Goal: Task Accomplishment & Management: Complete application form

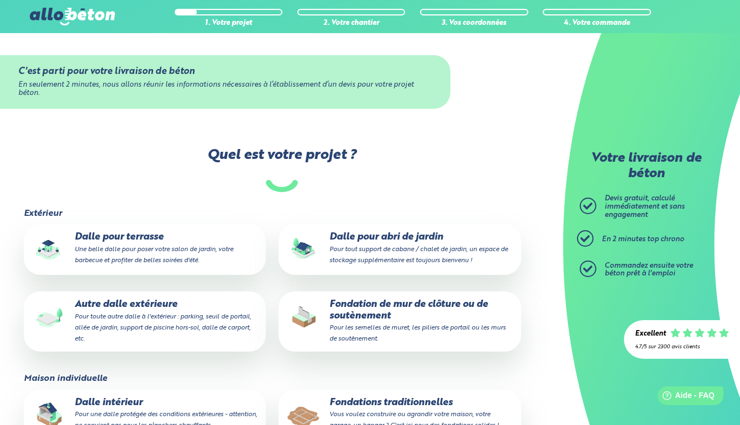
click at [124, 313] on p "Autre dalle extérieure Pour toute autre dalle à l'extérieur : parking, seuil de…" at bounding box center [144, 321] width 227 height 45
click at [0, 0] on input "Autre dalle extérieure Pour toute autre dalle à l'extérieur : parking, seuil de…" at bounding box center [0, 0] width 0 height 0
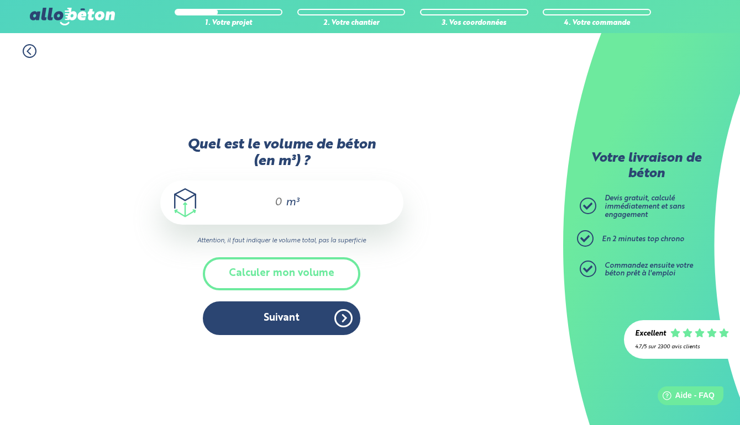
click at [276, 197] on input "Quel est le volume de béton (en m³) ?" at bounding box center [273, 202] width 19 height 13
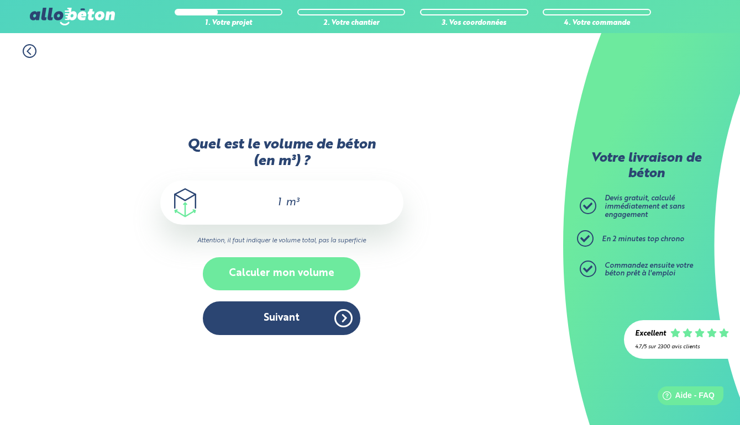
click at [296, 268] on button "Calculer mon volume" at bounding box center [281, 273] width 157 height 33
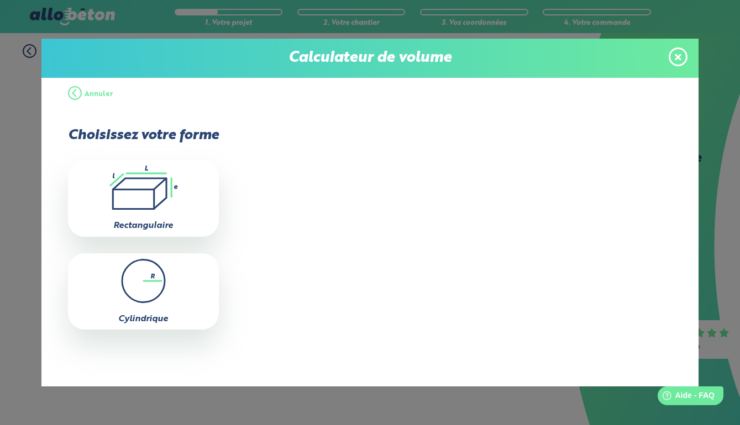
click at [187, 198] on icon ".icon-calc-rectanglea{fill:none;stroke-linecap:round;stroke-width:3px;stroke:#6…" at bounding box center [143, 188] width 140 height 44
type input "0"
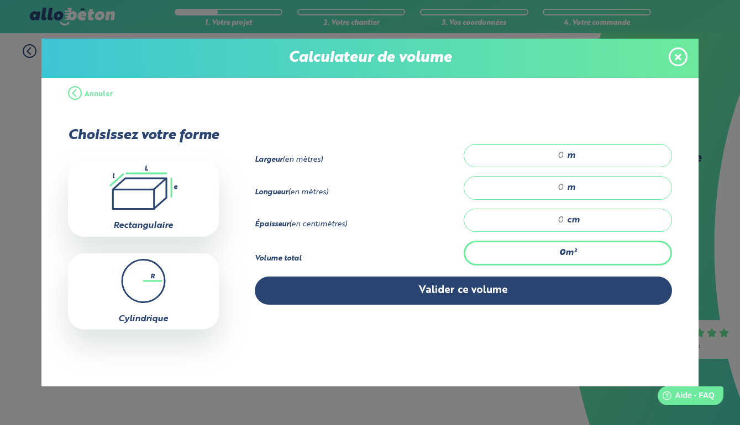
click at [575, 161] on span "m" at bounding box center [571, 156] width 8 height 10
click at [564, 154] on input "number" at bounding box center [519, 155] width 89 height 11
type input "9"
type input "0"
type input "0.94"
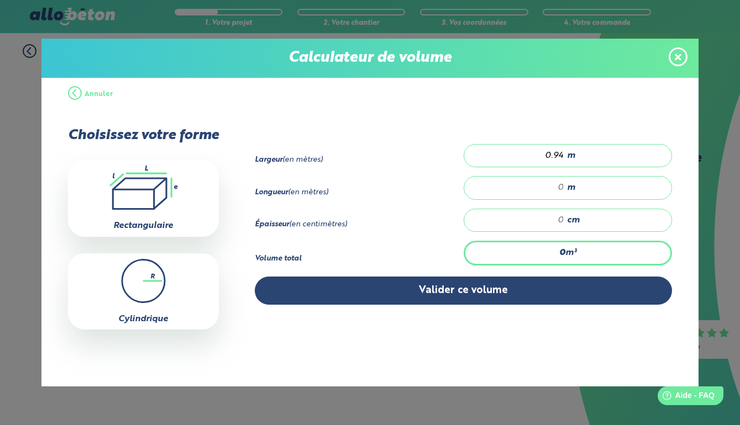
click at [564, 193] on input "number" at bounding box center [519, 187] width 89 height 11
type input "25"
click at [564, 226] on input "number" at bounding box center [519, 220] width 89 height 11
type input "0.94"
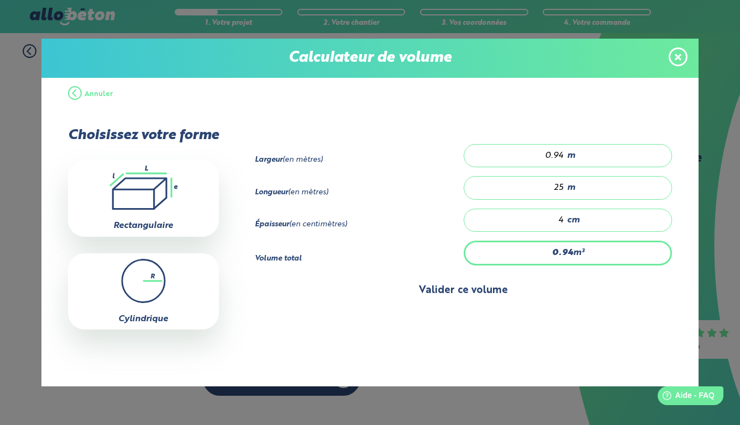
type input "4"
click at [480, 293] on button "Valider ce volume" at bounding box center [463, 291] width 417 height 28
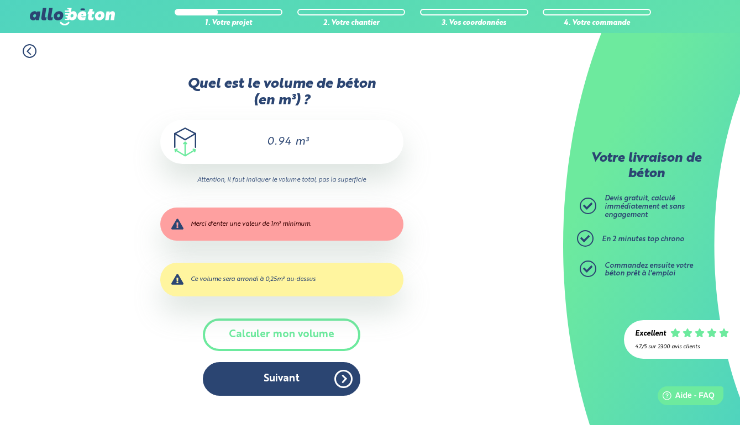
click at [275, 142] on input "0.94" at bounding box center [273, 141] width 37 height 13
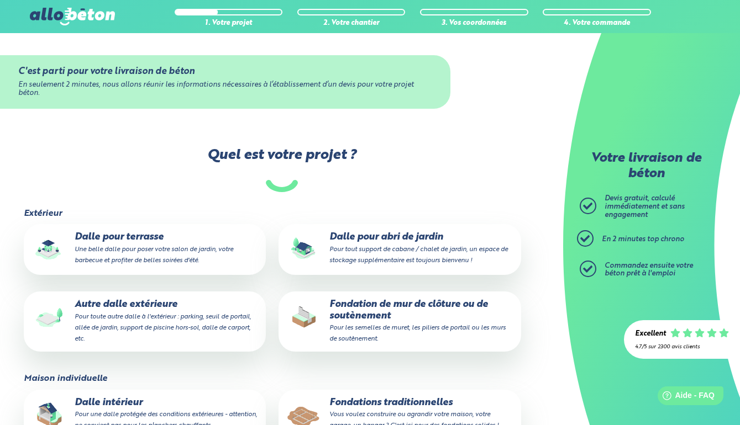
scroll to position [71, 0]
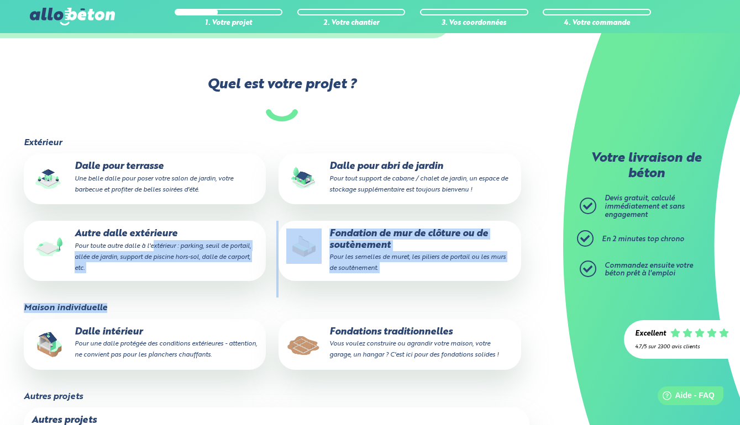
drag, startPoint x: 152, startPoint y: 245, endPoint x: 151, endPoint y: 318, distance: 72.9
click at [151, 318] on div "Extérieur Dalle pour terrasse Une belle dalle pour poser votre salon de jardin,…" at bounding box center [282, 302] width 518 height 329
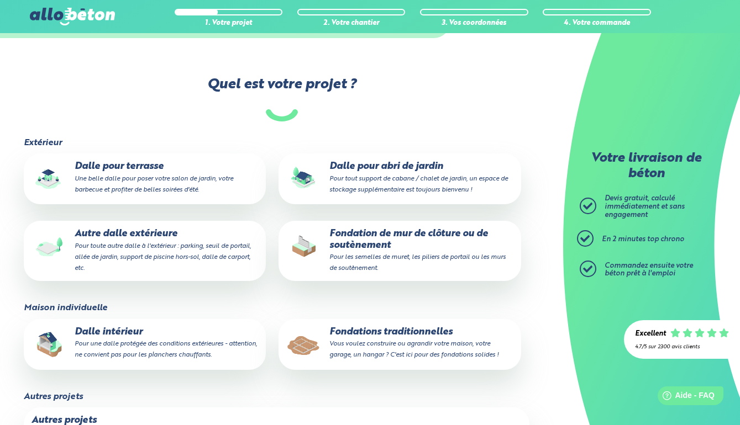
click at [149, 251] on p "Autre dalle extérieure Pour toute autre dalle à l'extérieur : parking, seuil de…" at bounding box center [144, 251] width 227 height 45
click at [0, 0] on input "Autre dalle extérieure Pour toute autre dalle à l'extérieur : parking, seuil de…" at bounding box center [0, 0] width 0 height 0
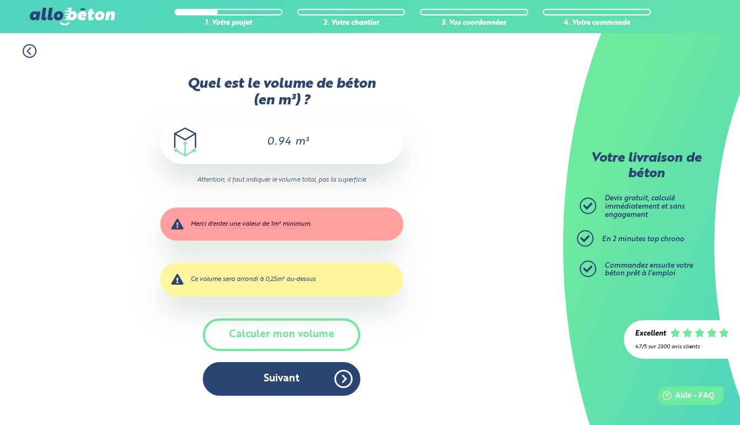
click at [282, 148] on input "0.94" at bounding box center [273, 141] width 37 height 13
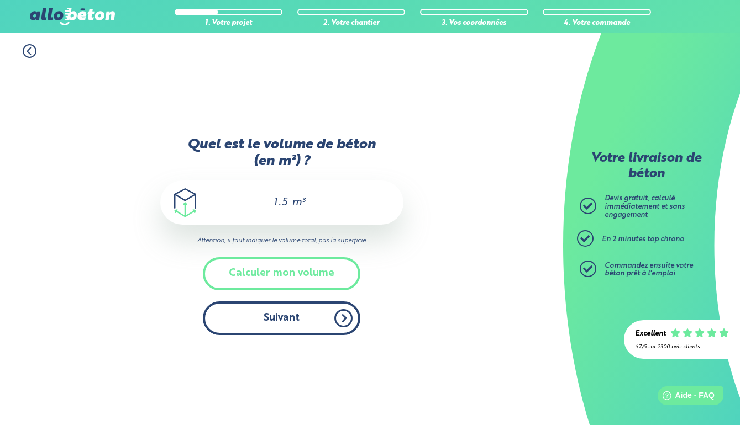
type input "1.5"
click at [302, 315] on button "Suivant" at bounding box center [281, 319] width 157 height 34
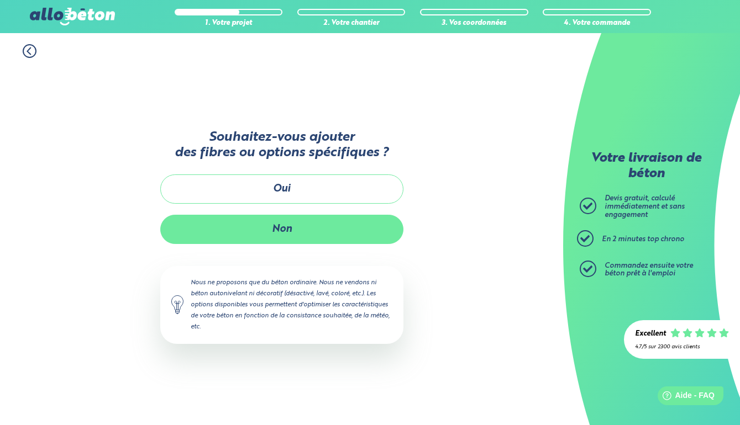
click at [285, 228] on button "Non" at bounding box center [281, 229] width 243 height 29
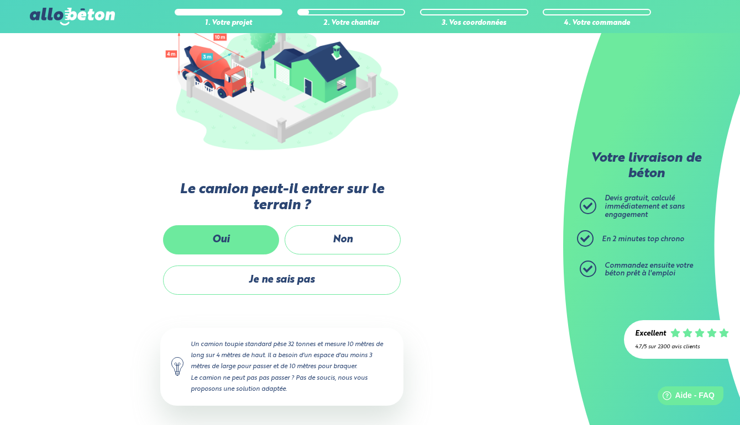
scroll to position [157, 0]
click at [243, 238] on label "Oui" at bounding box center [221, 240] width 116 height 29
click at [0, 0] on input "Oui" at bounding box center [0, 0] width 0 height 0
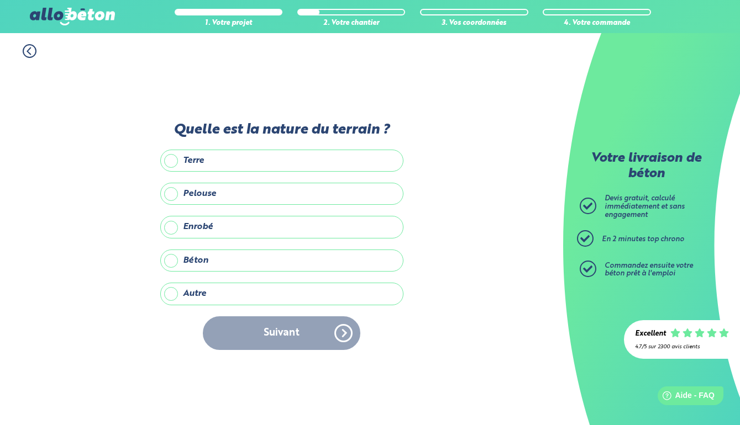
click at [174, 262] on label "Béton" at bounding box center [281, 261] width 243 height 22
click at [0, 0] on input "Béton" at bounding box center [0, 0] width 0 height 0
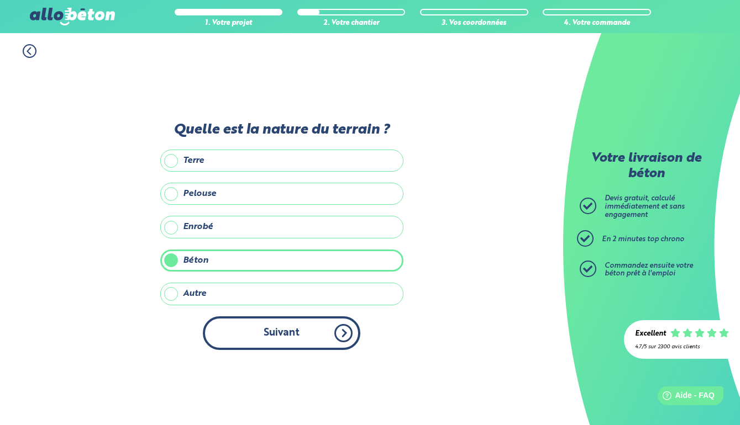
click at [321, 321] on button "Suivant" at bounding box center [281, 334] width 157 height 34
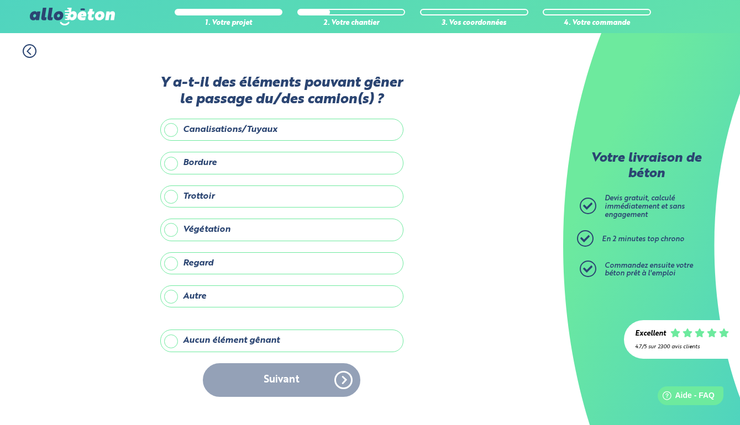
click at [176, 305] on label "Autre" at bounding box center [281, 297] width 243 height 22
click at [0, 0] on input "Autre" at bounding box center [0, 0] width 0 height 0
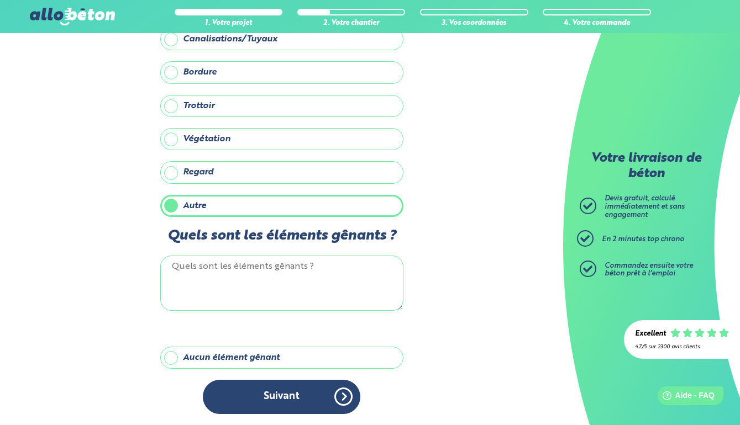
click at [180, 345] on div "Y a-t-il des éléments pouvant gêner le passage du/des camion(s) ? Canalisations…" at bounding box center [281, 205] width 243 height 441
click at [180, 356] on label "Aucun élément gênant" at bounding box center [281, 358] width 243 height 22
click at [0, 0] on input "Aucun élément gênant" at bounding box center [0, 0] width 0 height 0
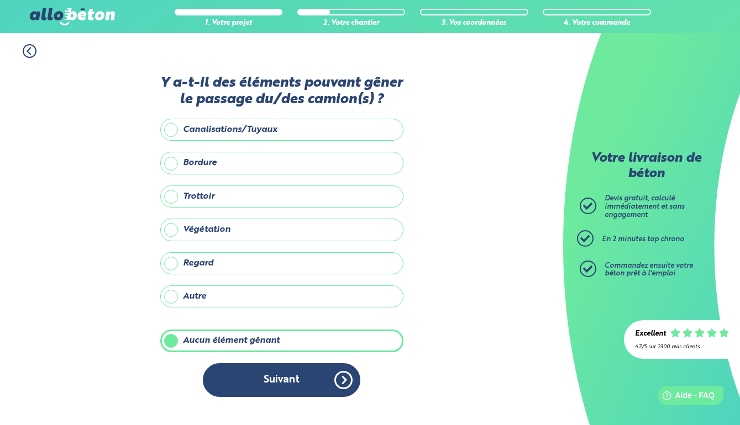
scroll to position [0, 0]
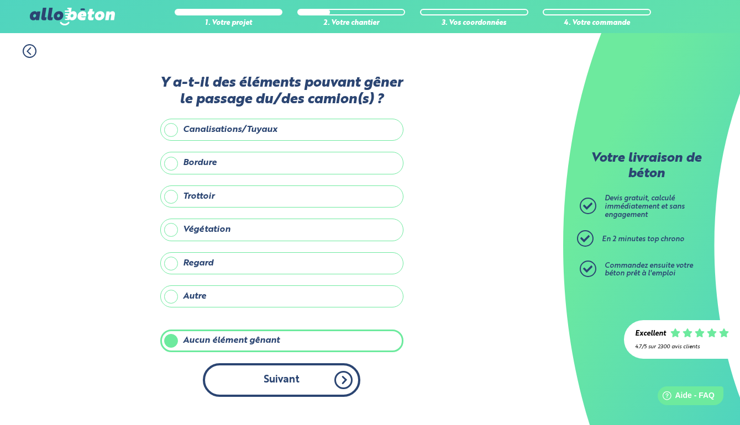
click at [267, 371] on button "Suivant" at bounding box center [281, 380] width 157 height 34
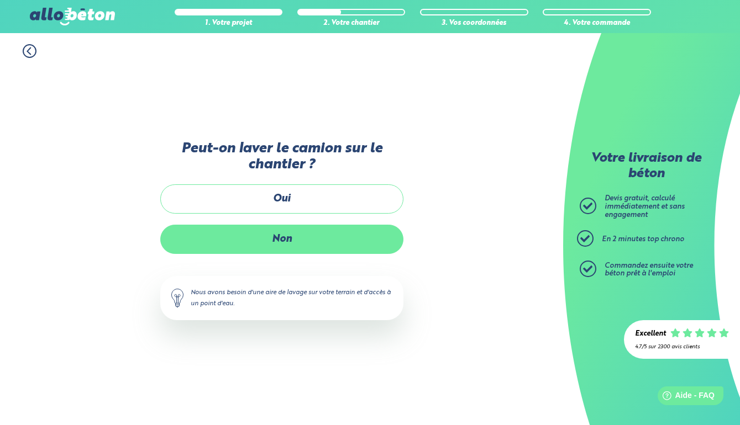
click at [291, 246] on label "Non" at bounding box center [281, 239] width 243 height 29
click at [0, 0] on input "Non" at bounding box center [0, 0] width 0 height 0
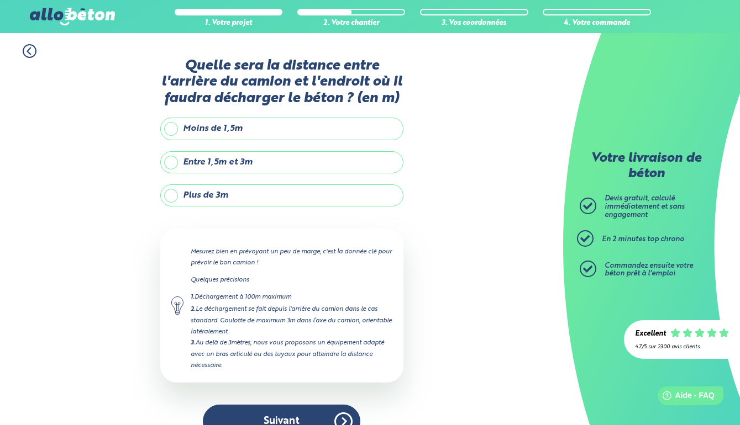
click at [180, 203] on label "Plus de 3m" at bounding box center [281, 195] width 243 height 22
click at [0, 0] on input "Plus de 3m" at bounding box center [0, 0] width 0 height 0
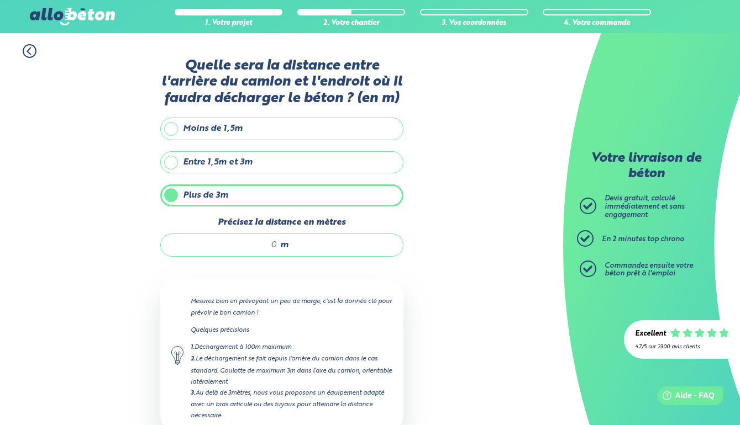
click at [268, 251] on input "Précisez la distance en mètres" at bounding box center [225, 245] width 106 height 11
click at [119, 256] on div "1. Votre projet 2. Votre chantier 3. Vos coordonnées 4. Votre commande Quelle s…" at bounding box center [281, 266] width 563 height 467
click at [275, 254] on div "6 m" at bounding box center [281, 245] width 243 height 23
click at [276, 251] on input "6" at bounding box center [225, 245] width 106 height 11
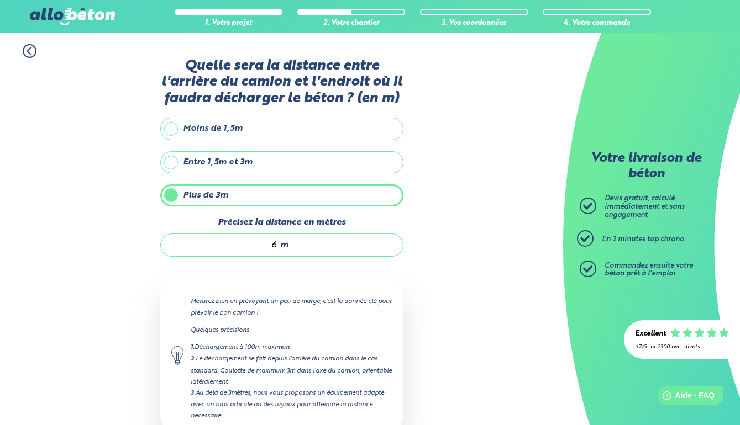
click at [276, 251] on input "6" at bounding box center [225, 245] width 106 height 11
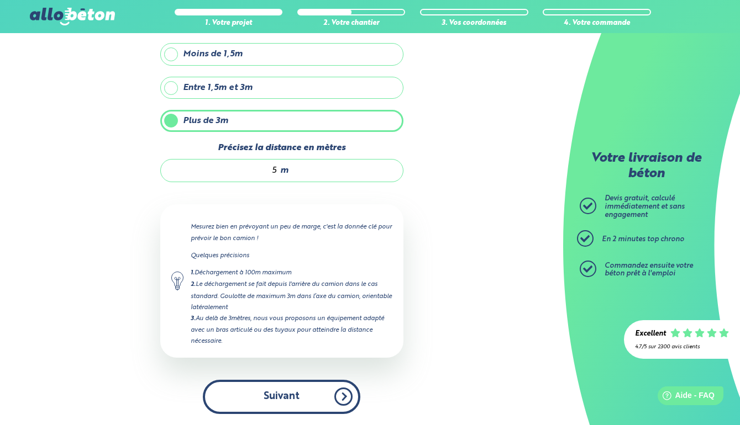
scroll to position [88, 0]
type input "5"
click at [309, 405] on button "Suivant" at bounding box center [281, 397] width 157 height 34
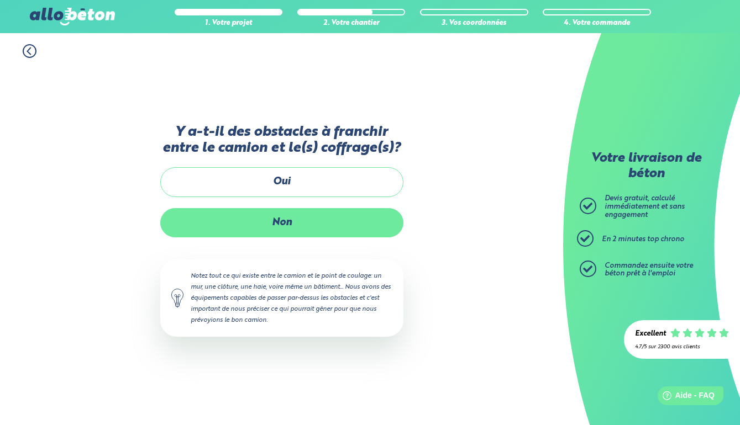
click at [267, 229] on label "Non" at bounding box center [281, 222] width 243 height 29
click at [0, 0] on input "Non" at bounding box center [0, 0] width 0 height 0
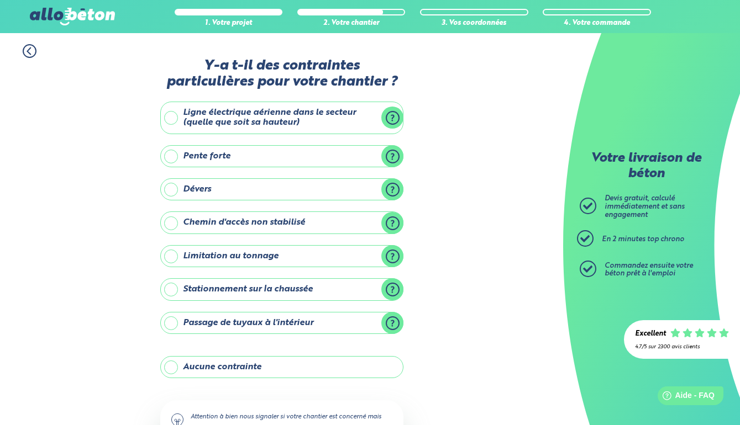
scroll to position [44, 0]
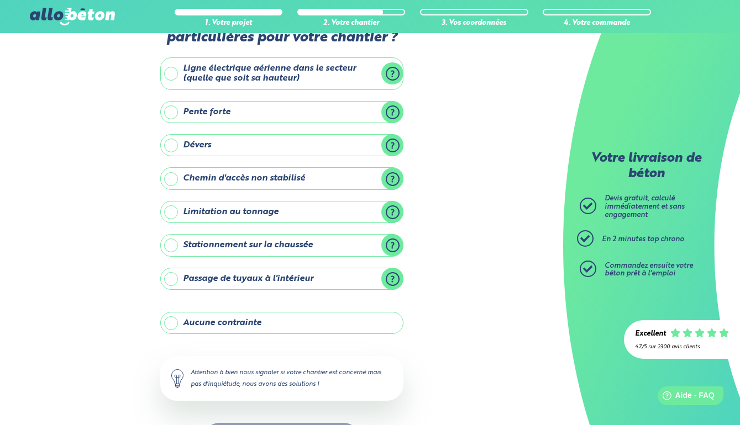
click at [203, 345] on div "Y-a t-il des contraintes particulières pour votre chantier ? Ligne électrique a…" at bounding box center [281, 241] width 243 height 454
click at [203, 323] on label "Aucune contrainte" at bounding box center [281, 323] width 243 height 22
click at [0, 0] on input "Aucune contrainte" at bounding box center [0, 0] width 0 height 0
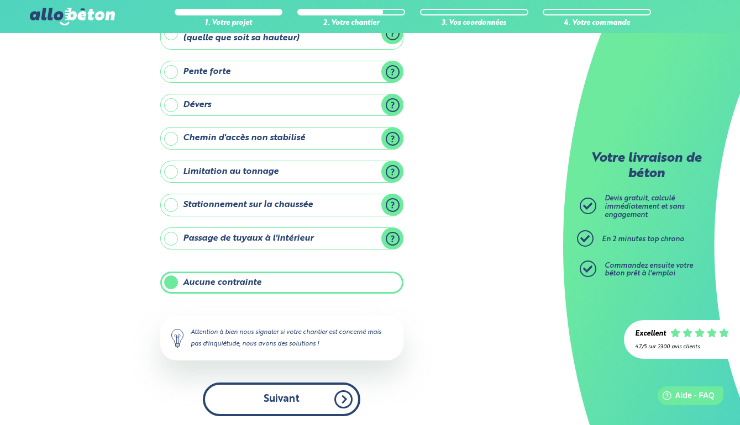
scroll to position [83, 0]
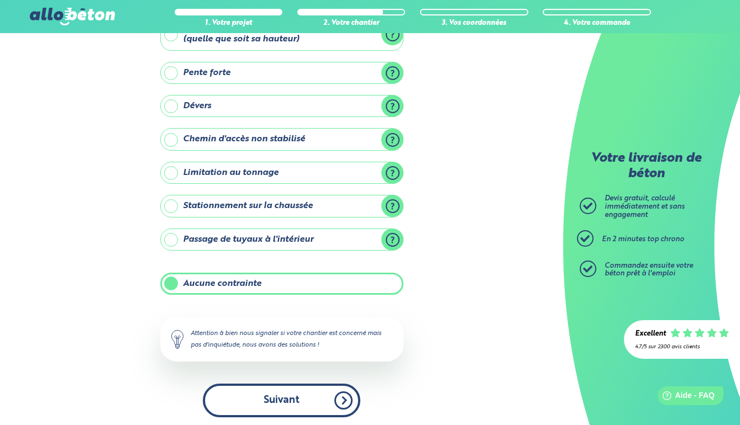
click at [296, 391] on button "Suivant" at bounding box center [281, 401] width 157 height 34
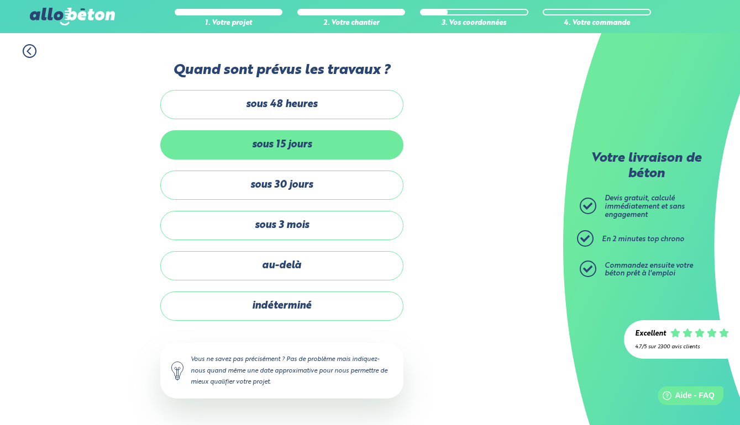
click at [302, 146] on label "sous 15 jours" at bounding box center [281, 144] width 243 height 29
click at [0, 0] on input "sous 15 jours" at bounding box center [0, 0] width 0 height 0
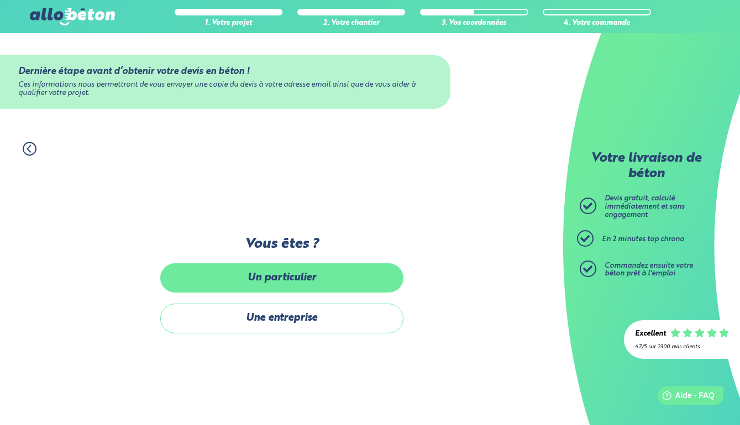
click at [263, 272] on label "Un particulier" at bounding box center [281, 277] width 243 height 29
click at [0, 0] on input "Un particulier" at bounding box center [0, 0] width 0 height 0
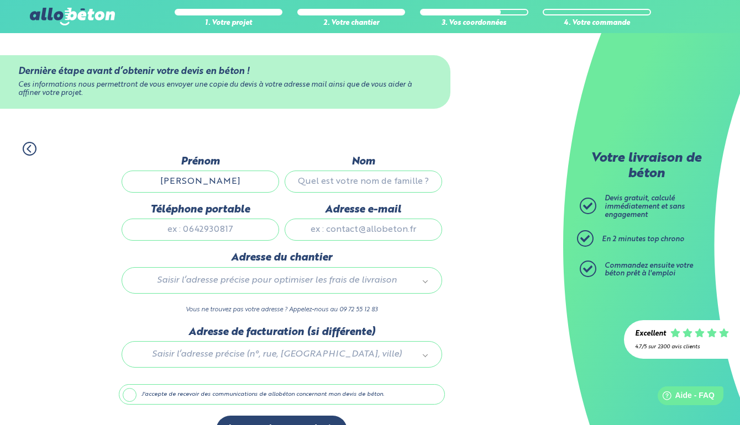
type input "[PERSON_NAME]"
type input "toureille"
type input "0664092729"
type input "[EMAIL_ADDRESS][DOMAIN_NAME]"
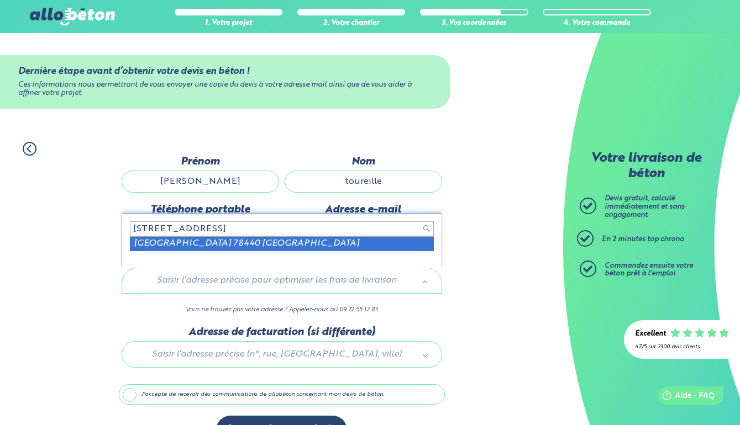
type input "22 rue des tilleuls jambville"
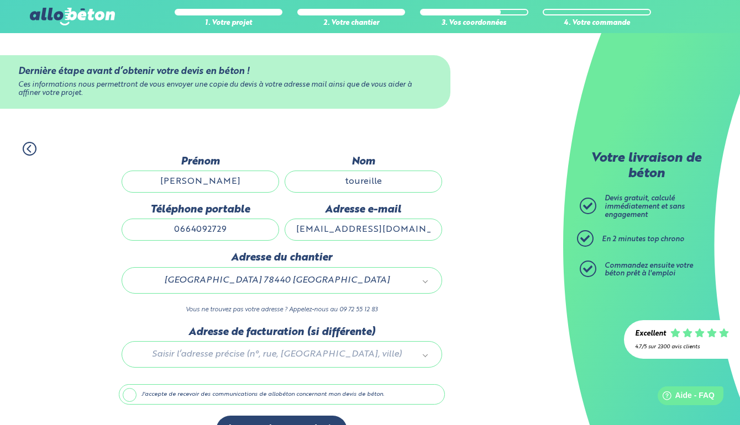
click at [239, 356] on div at bounding box center [282, 352] width 326 height 52
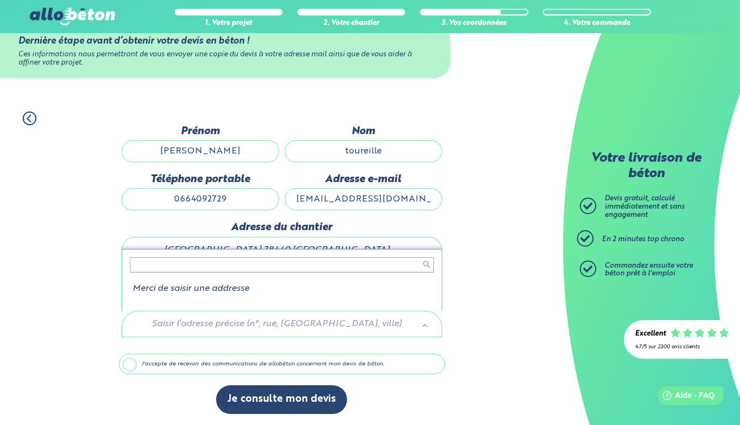
scroll to position [31, 0]
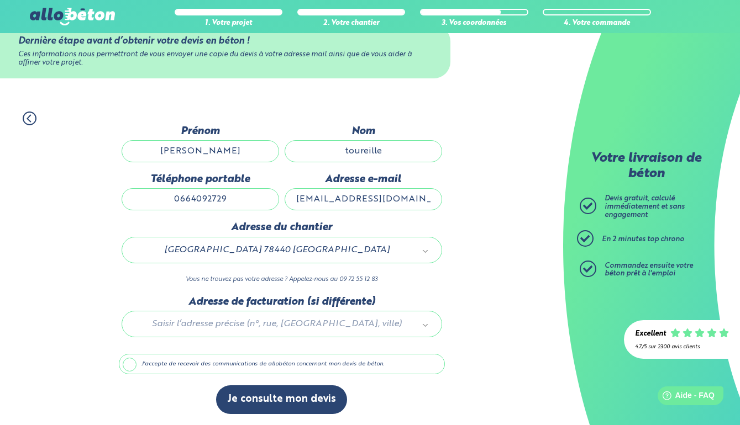
click at [125, 360] on label "J'accepte de recevoir des communications de allobéton concernant mon devis de b…" at bounding box center [282, 364] width 326 height 21
click at [0, 0] on input "J'accepte de recevoir des communications de allobéton concernant mon devis de b…" at bounding box center [0, 0] width 0 height 0
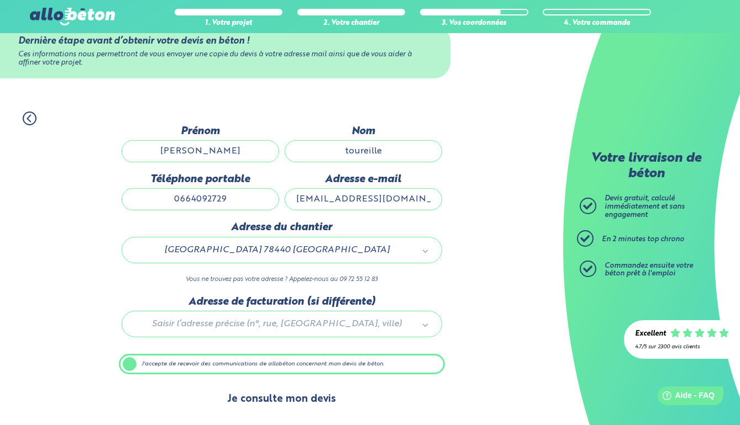
click at [289, 387] on button "Je consulte mon devis" at bounding box center [281, 400] width 131 height 28
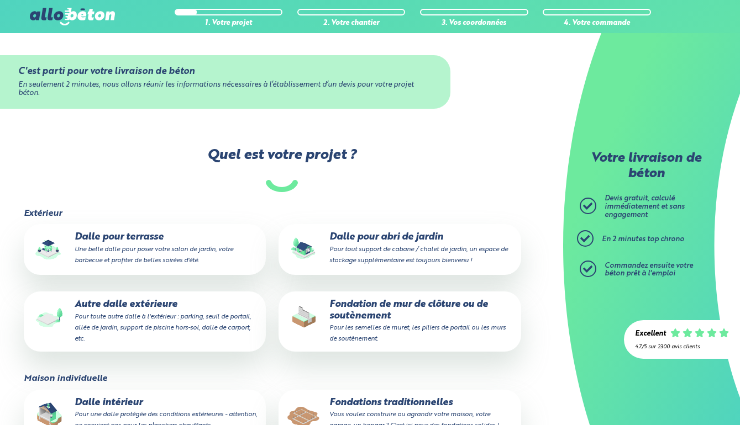
scroll to position [31, 0]
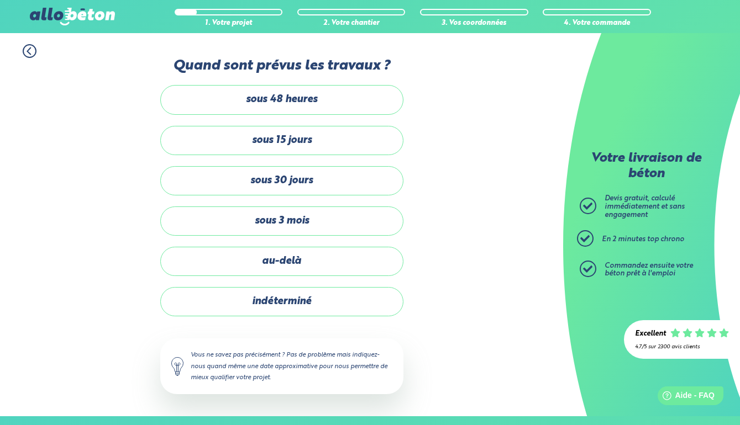
scroll to position [83, 0]
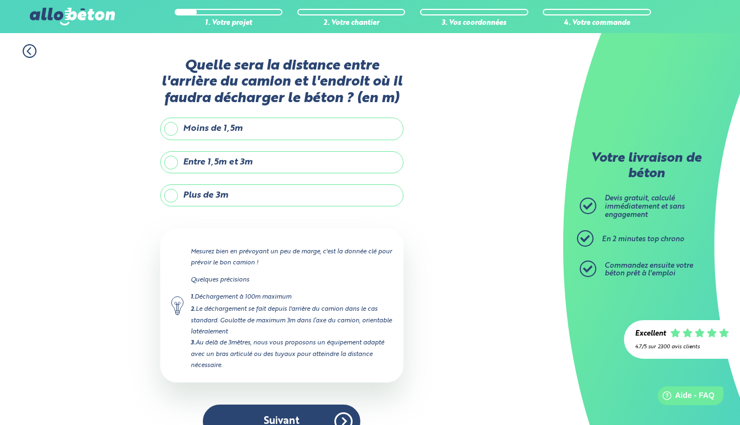
scroll to position [18, 0]
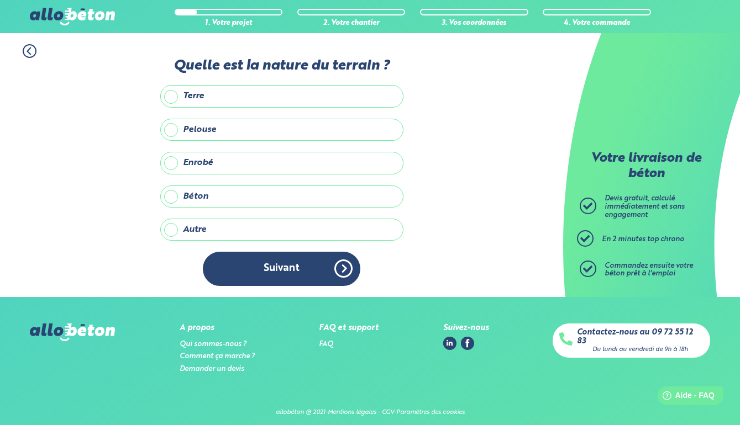
scroll to position [6, 0]
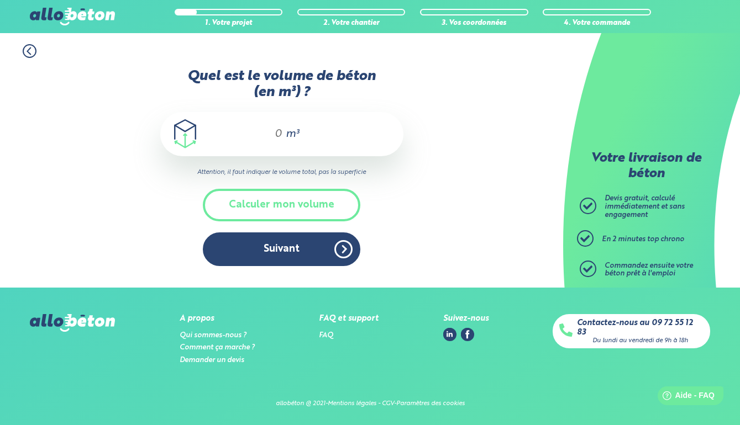
click at [287, 128] on div "m³" at bounding box center [281, 134] width 243 height 44
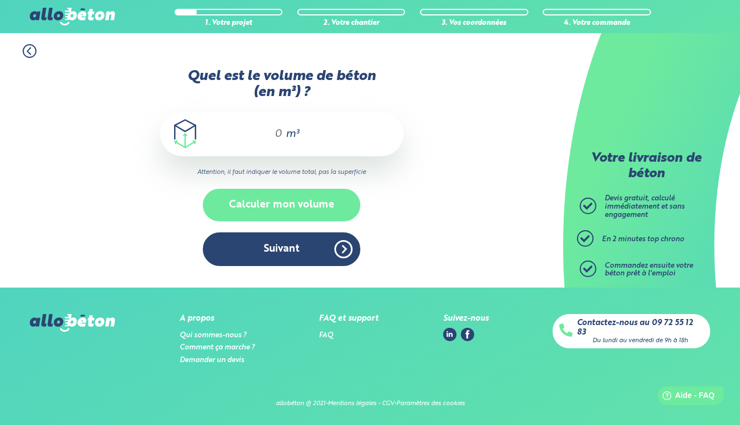
click at [285, 209] on button "Calculer mon volume" at bounding box center [281, 205] width 157 height 33
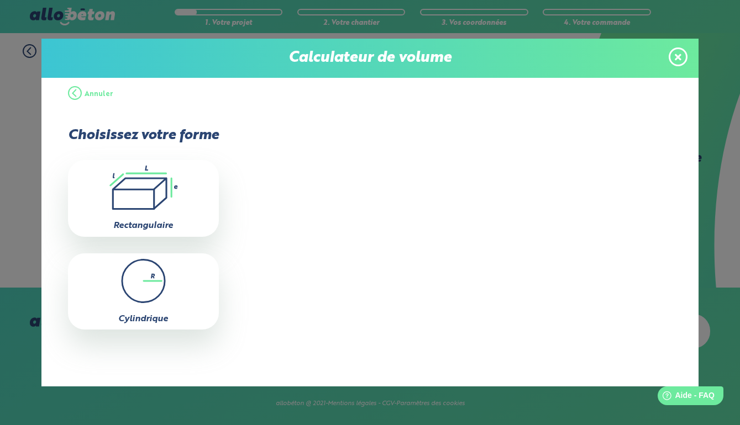
click at [210, 187] on icon ".icon-calc-rectanglea{fill:none;stroke-linecap:round;stroke-width:3px;stroke:#6…" at bounding box center [143, 188] width 140 height 44
type input "0"
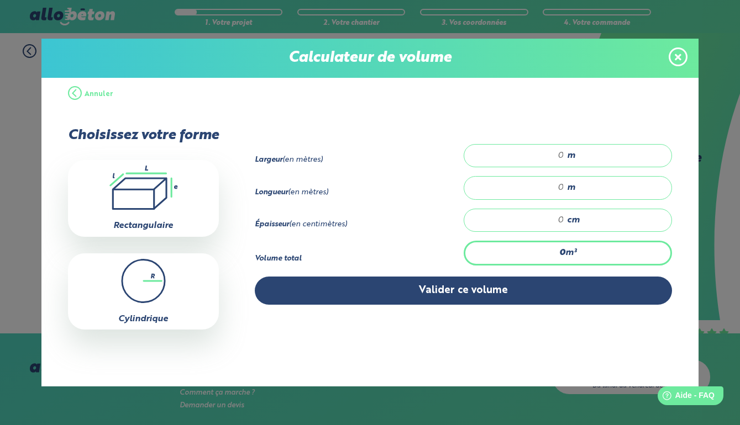
click at [562, 155] on input "number" at bounding box center [519, 155] width 89 height 11
type input "2"
type input "2.40"
click at [564, 199] on div "m" at bounding box center [567, 187] width 209 height 23
click at [564, 191] on input "number" at bounding box center [519, 187] width 89 height 11
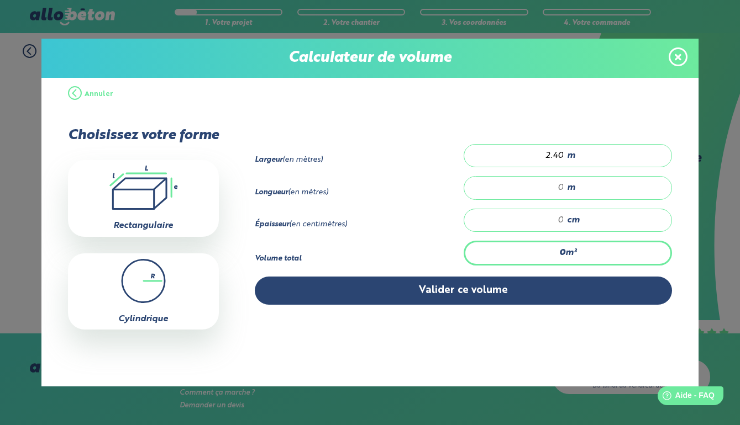
type input "7"
type input "7.10"
click at [564, 223] on input "number" at bounding box center [519, 220] width 89 height 11
type input "0.852"
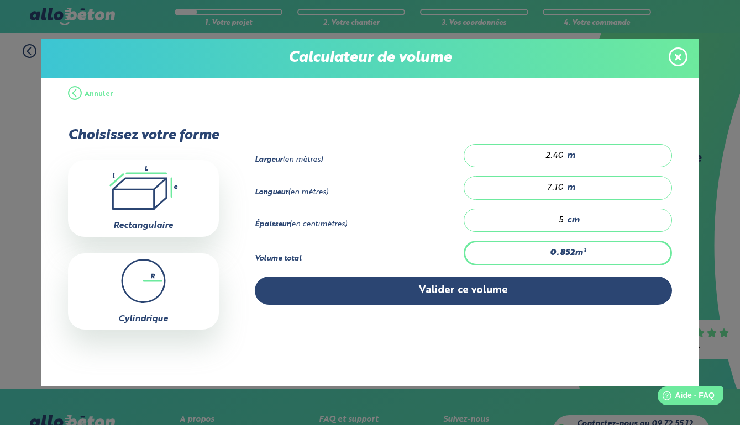
type input "5"
click at [556, 165] on div "2.40 m" at bounding box center [567, 155] width 209 height 23
click at [559, 158] on input "2.40" at bounding box center [519, 155] width 89 height 11
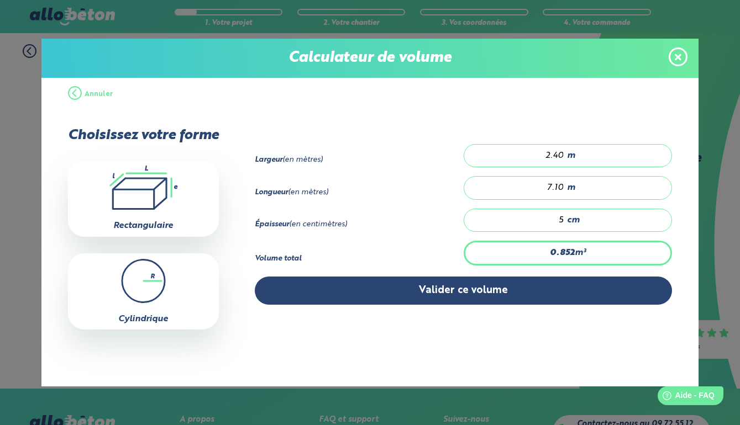
type input "0"
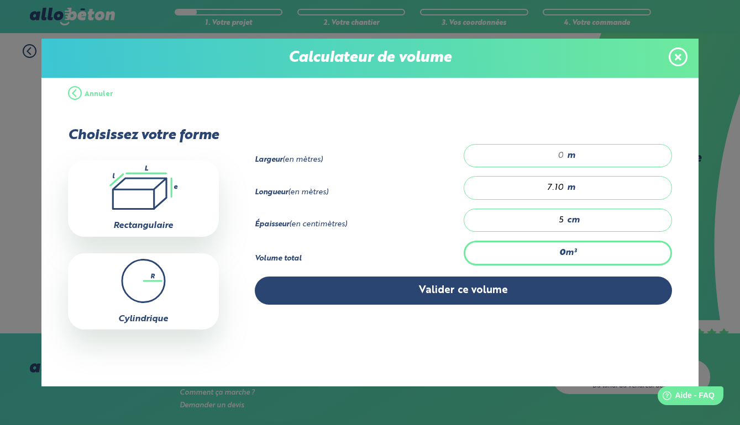
type input "0.32"
type input "0.9"
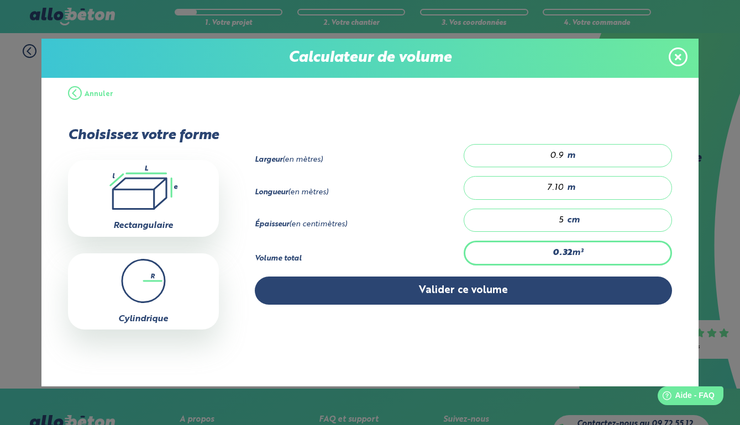
type input "0.334"
type input "0.94"
click at [560, 189] on input "7.10" at bounding box center [519, 187] width 89 height 11
type input "0.094"
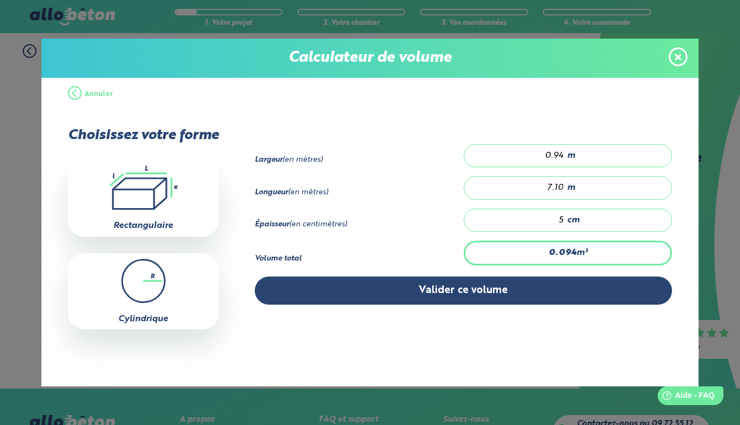
type input "2"
type input "1.081"
type input "23"
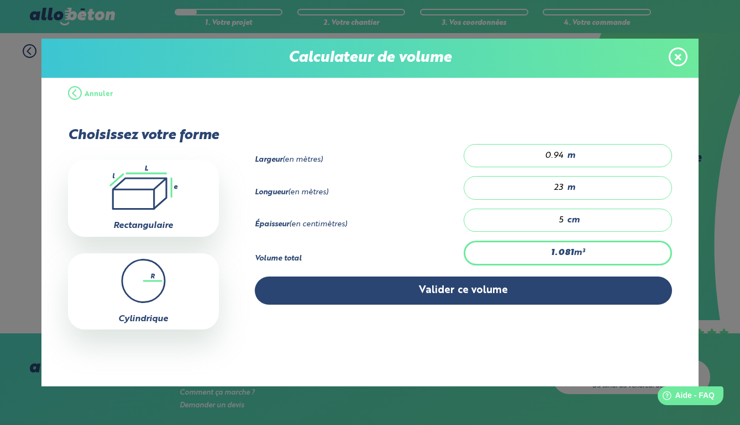
click at [564, 191] on input "23" at bounding box center [519, 187] width 89 height 11
type input "0"
type input "0.094"
type input "2"
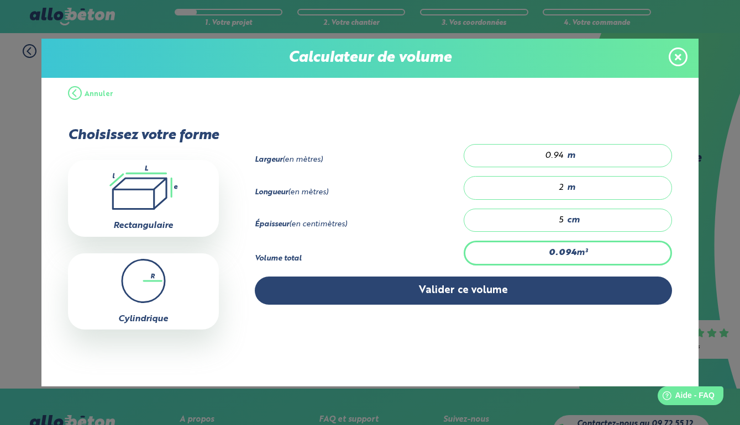
type input "1.081"
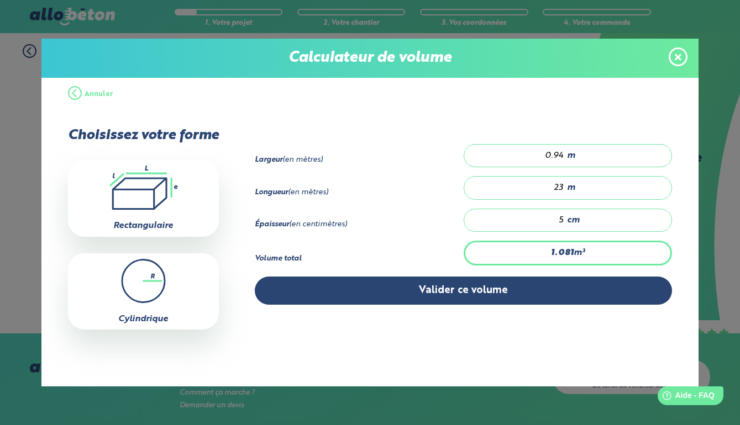
type input "23"
click at [564, 226] on input "5" at bounding box center [519, 220] width 89 height 11
type input "0.865"
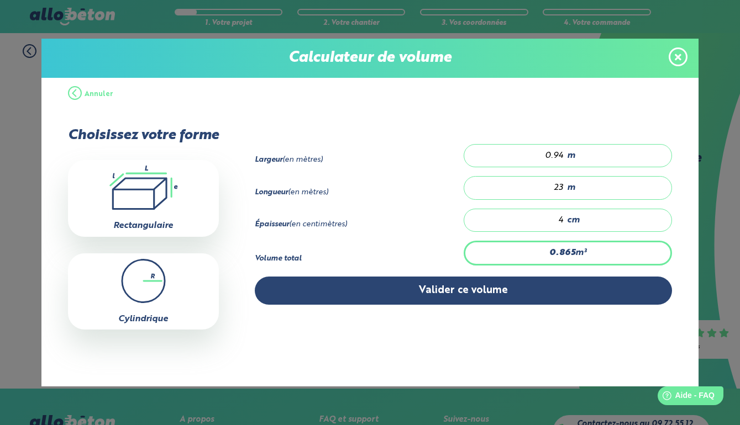
type input "4"
click at [683, 54] on span at bounding box center [677, 57] width 19 height 19
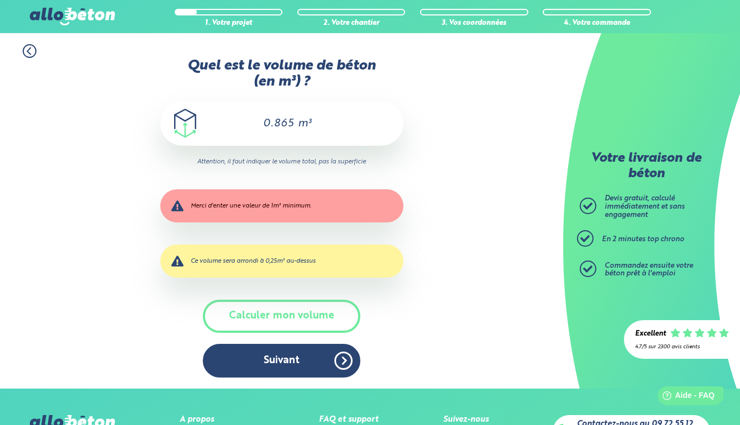
click at [291, 119] on input "0.865" at bounding box center [273, 123] width 43 height 13
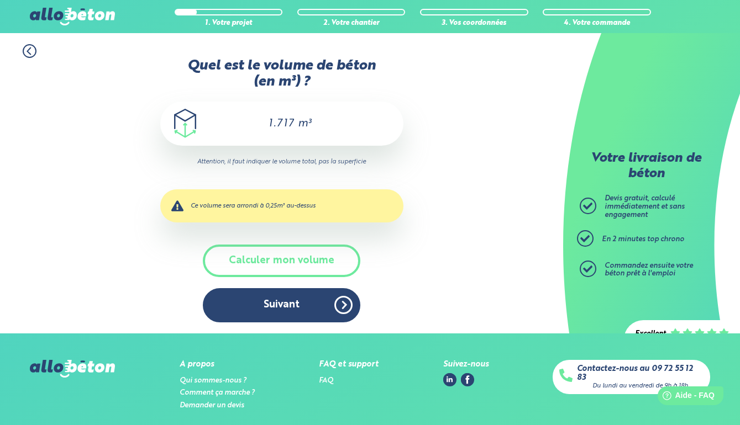
click at [282, 117] on input "1.717" at bounding box center [273, 123] width 43 height 13
click at [292, 123] on input "1.717" at bounding box center [273, 123] width 43 height 13
type input "1"
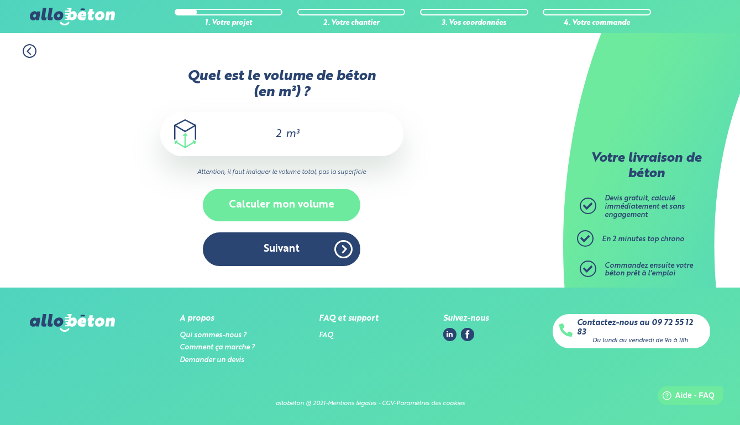
type input "2"
click at [305, 204] on button "Calculer mon volume" at bounding box center [281, 205] width 157 height 33
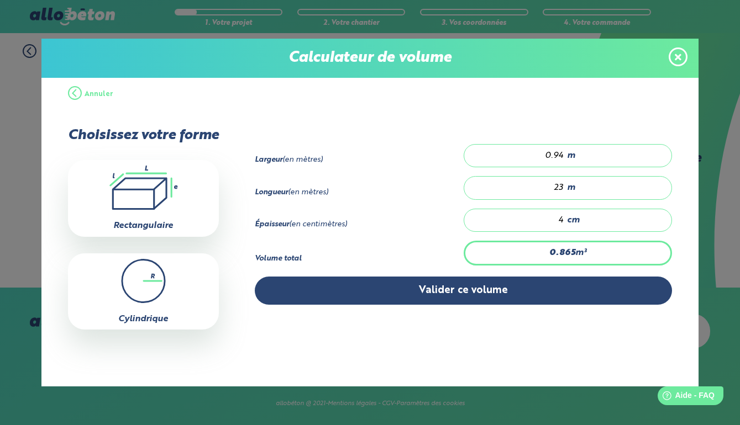
click at [671, 52] on span at bounding box center [677, 57] width 19 height 19
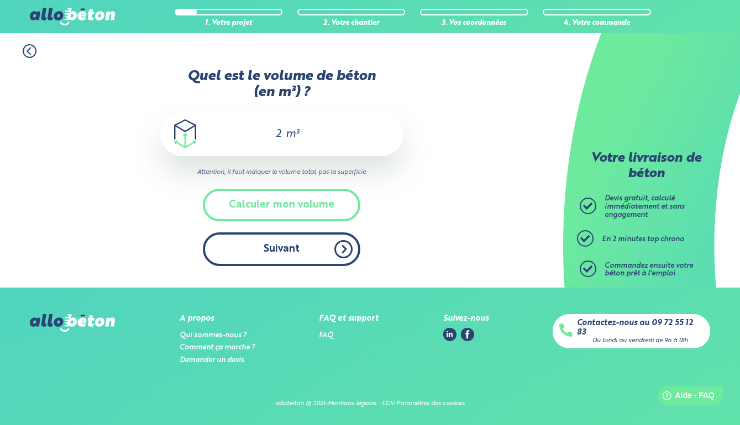
click at [275, 246] on button "Suivant" at bounding box center [281, 250] width 157 height 34
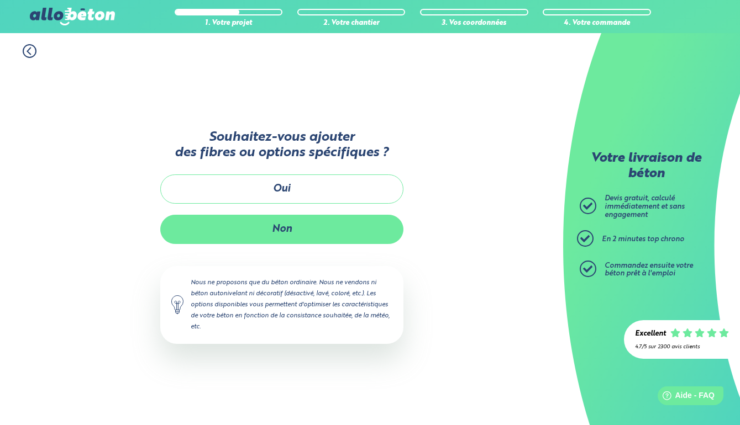
click at [280, 229] on button "Non" at bounding box center [281, 229] width 243 height 29
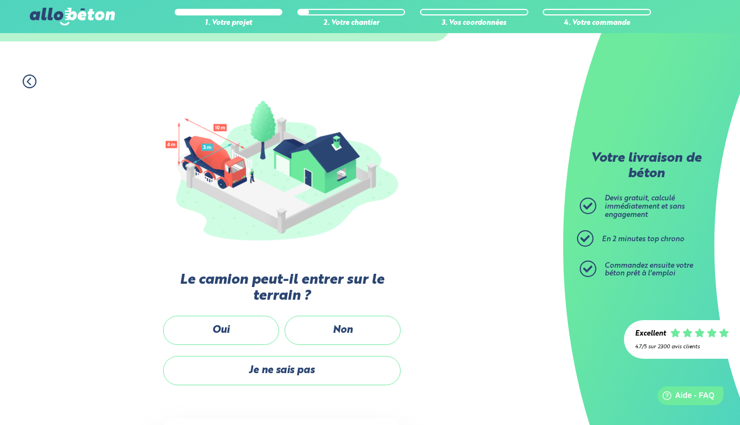
scroll to position [89, 0]
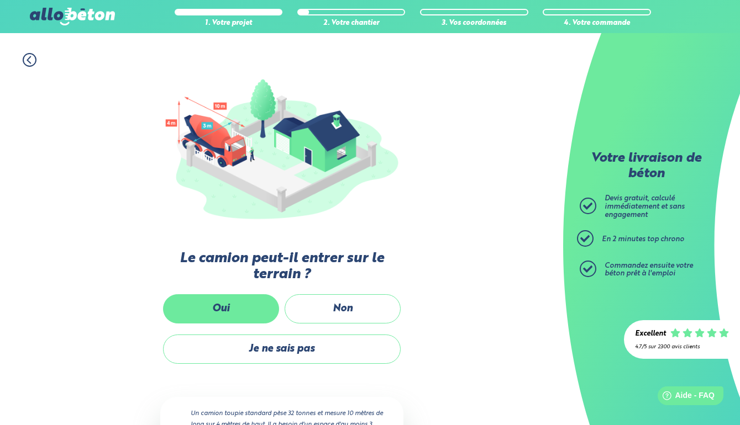
click at [249, 303] on label "Oui" at bounding box center [221, 308] width 116 height 29
click at [0, 0] on input "Oui" at bounding box center [0, 0] width 0 height 0
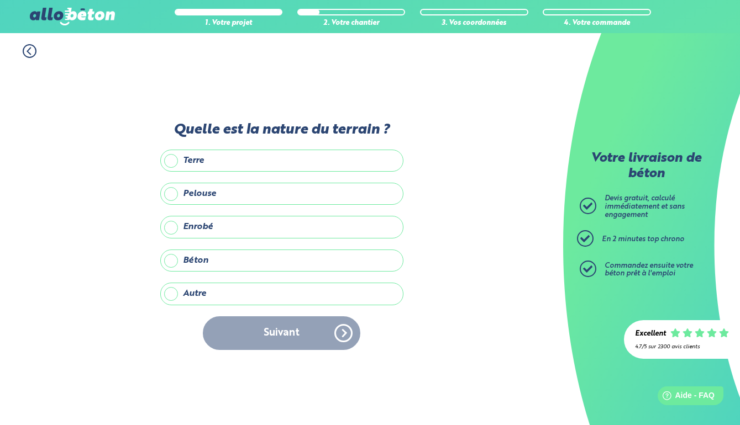
click at [175, 288] on label "Autre" at bounding box center [281, 294] width 243 height 22
click at [0, 0] on input "Autre" at bounding box center [0, 0] width 0 height 0
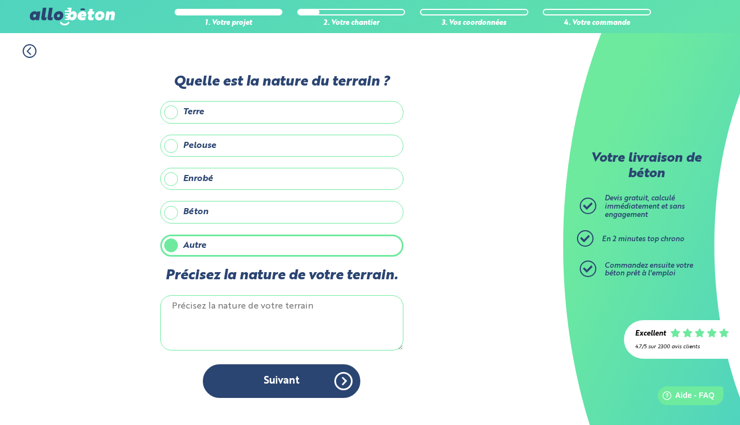
click at [181, 215] on label "Béton" at bounding box center [281, 212] width 243 height 22
click at [0, 0] on input "Béton" at bounding box center [0, 0] width 0 height 0
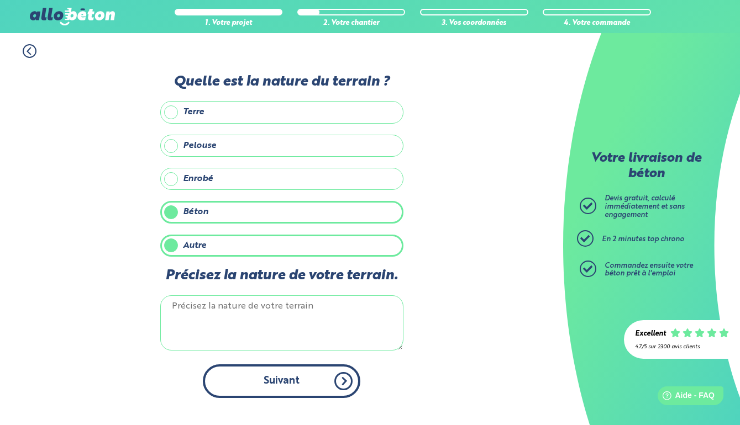
click at [286, 385] on button "Suivant" at bounding box center [281, 382] width 157 height 34
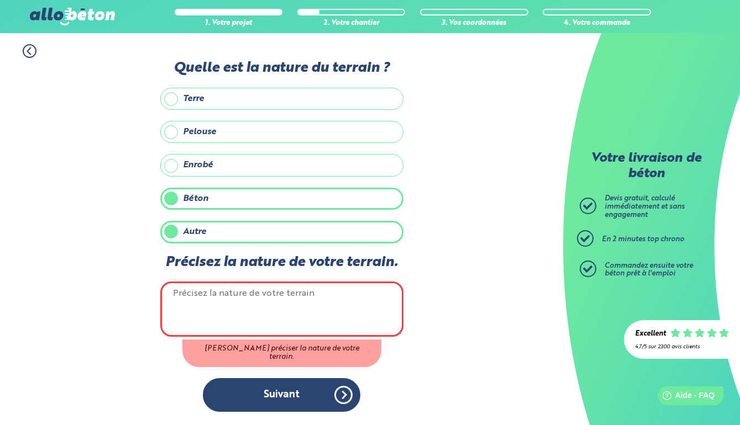
click at [206, 233] on label "Autre" at bounding box center [281, 232] width 243 height 22
click at [0, 0] on input "Autre" at bounding box center [0, 0] width 0 height 0
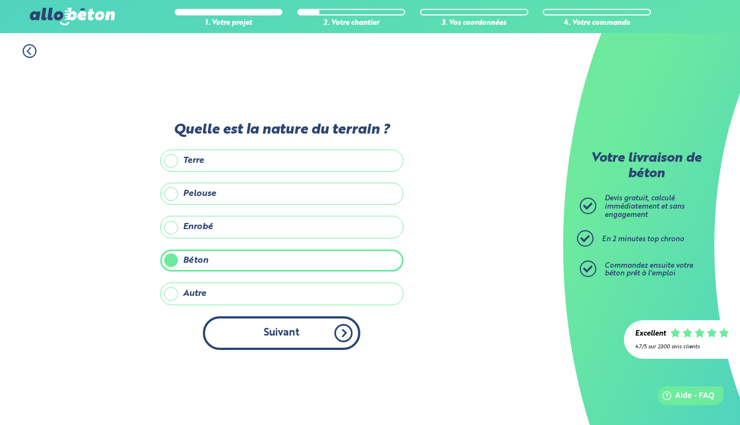
click at [257, 340] on button "Suivant" at bounding box center [281, 334] width 157 height 34
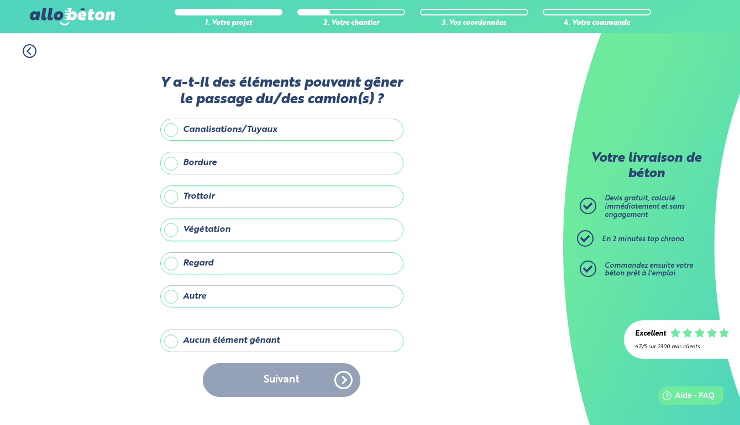
click at [209, 338] on label "Aucun élément gênant" at bounding box center [281, 341] width 243 height 22
click at [0, 0] on input "Aucun élément gênant" at bounding box center [0, 0] width 0 height 0
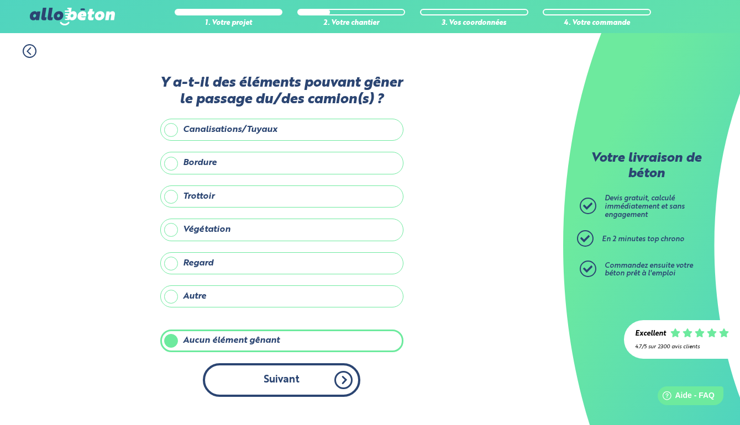
click at [266, 379] on button "Suivant" at bounding box center [281, 380] width 157 height 34
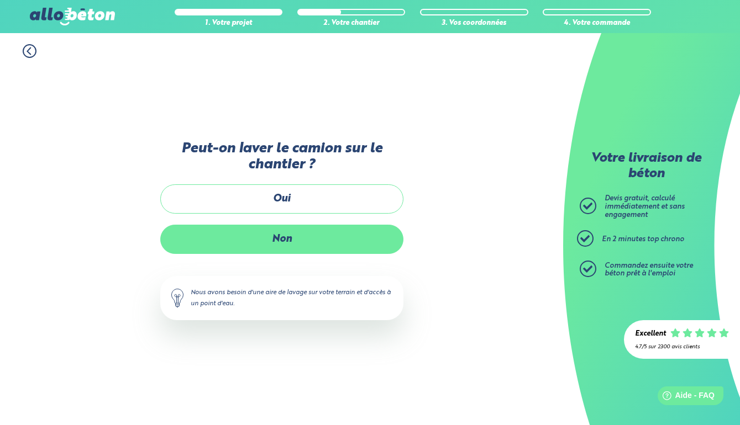
click at [279, 228] on label "Non" at bounding box center [281, 239] width 243 height 29
click at [0, 0] on input "Non" at bounding box center [0, 0] width 0 height 0
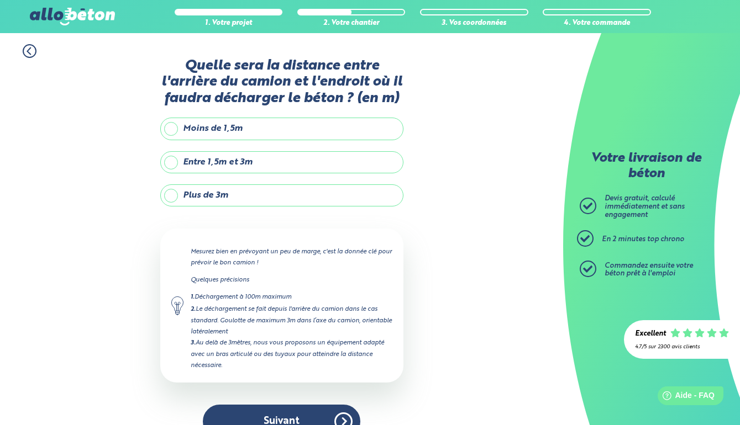
click at [187, 203] on label "Plus de 3m" at bounding box center [281, 195] width 243 height 22
click at [0, 0] on input "Plus de 3m" at bounding box center [0, 0] width 0 height 0
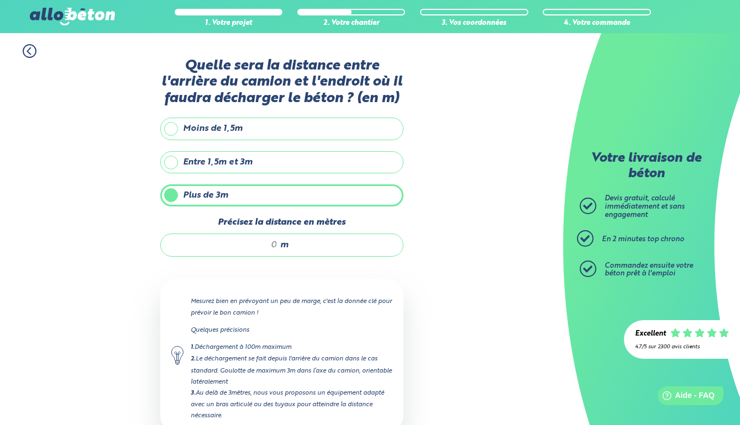
click at [239, 252] on div "m" at bounding box center [281, 245] width 243 height 23
type input "6"
click at [333, 311] on div "Mesurez bien en prévoyant un peu de marge, c'est la donnée clé pour prévoir le …" at bounding box center [281, 356] width 243 height 154
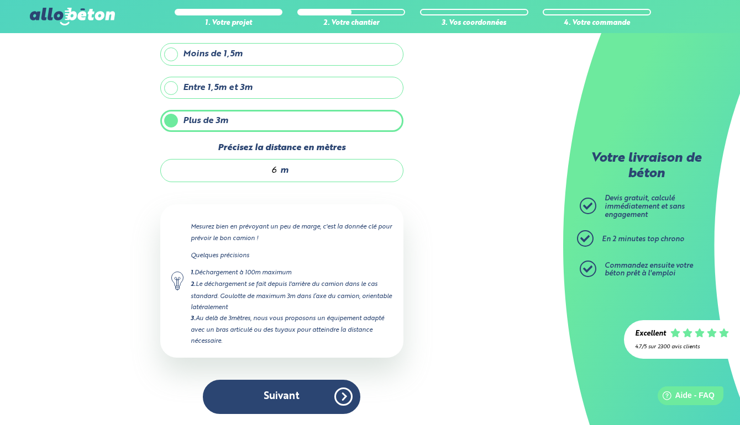
scroll to position [88, 0]
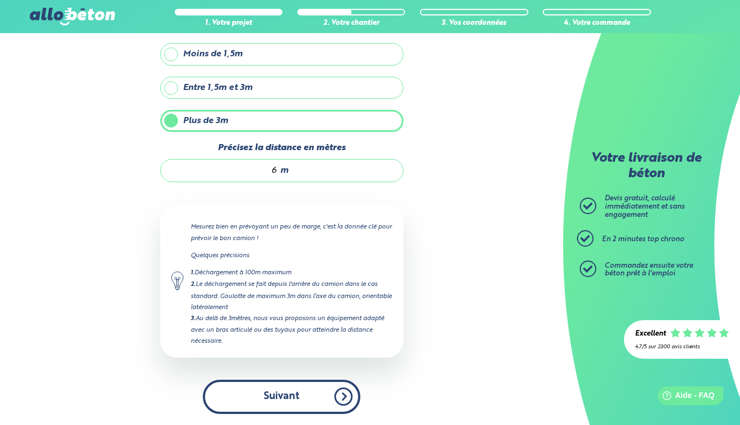
click at [309, 393] on button "Suivant" at bounding box center [281, 397] width 157 height 34
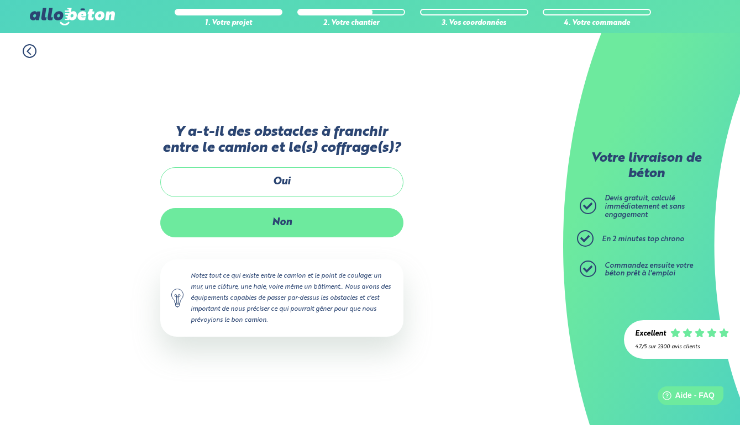
click at [310, 221] on label "Non" at bounding box center [281, 222] width 243 height 29
click at [0, 0] on input "Non" at bounding box center [0, 0] width 0 height 0
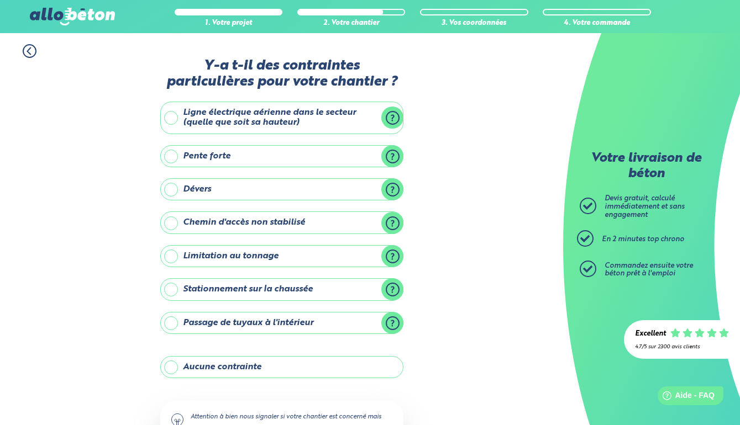
click at [207, 369] on label "Aucune contrainte" at bounding box center [281, 367] width 243 height 22
click at [0, 0] on input "Aucune contrainte" at bounding box center [0, 0] width 0 height 0
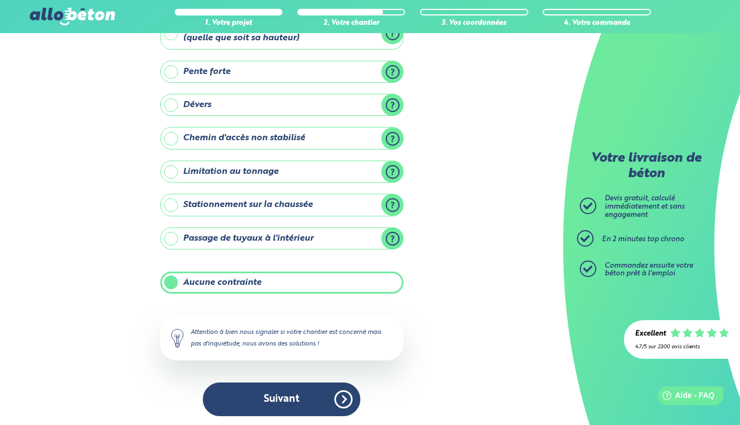
scroll to position [83, 0]
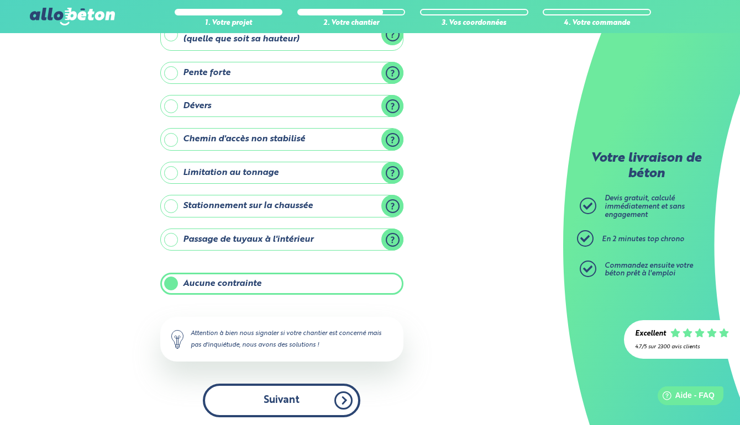
click at [262, 404] on button "Suivant" at bounding box center [281, 401] width 157 height 34
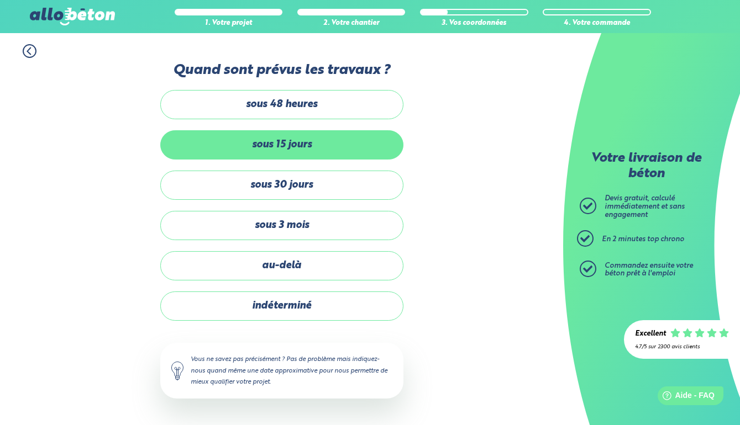
click at [289, 154] on label "sous 15 jours" at bounding box center [281, 144] width 243 height 29
click at [0, 0] on input "sous 15 jours" at bounding box center [0, 0] width 0 height 0
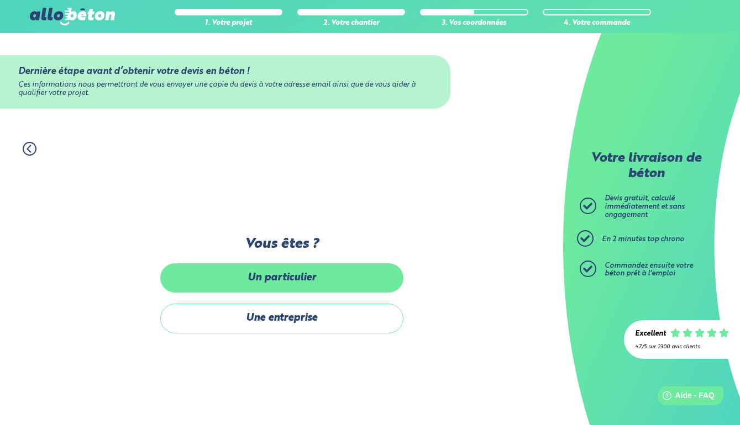
click at [286, 291] on label "Un particulier" at bounding box center [281, 277] width 243 height 29
click at [0, 0] on input "Un particulier" at bounding box center [0, 0] width 0 height 0
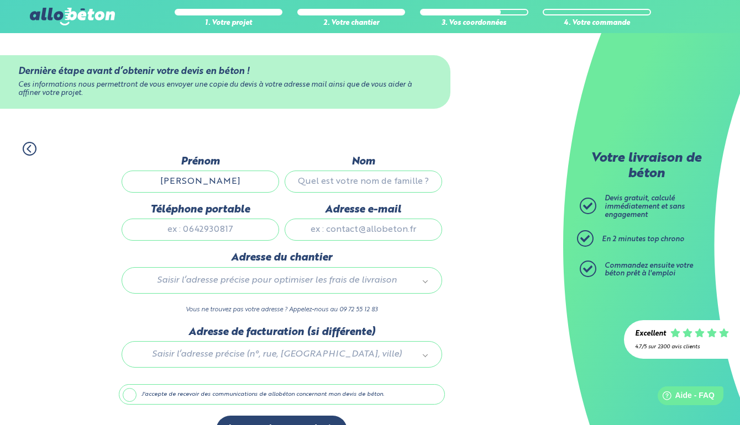
type input "[PERSON_NAME]"
type input "t"
type input "Toureille"
type input "0664092729"
click at [375, 231] on input "[EMAIL_ADDRESS][DOMAIN_NAME]" at bounding box center [362, 230] width 157 height 22
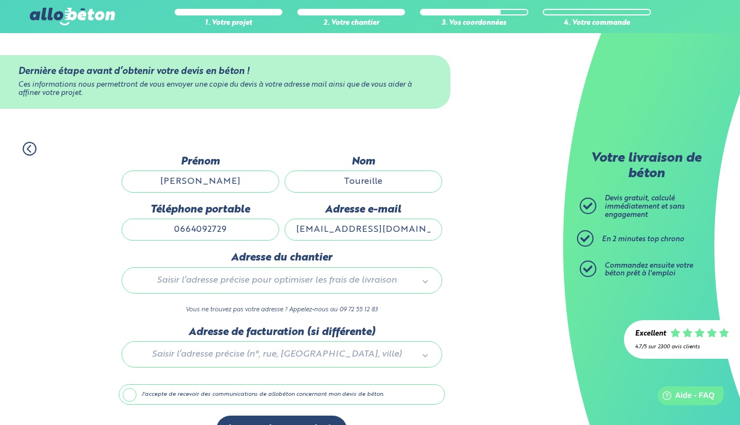
type input "[EMAIL_ADDRESS][DOMAIN_NAME]"
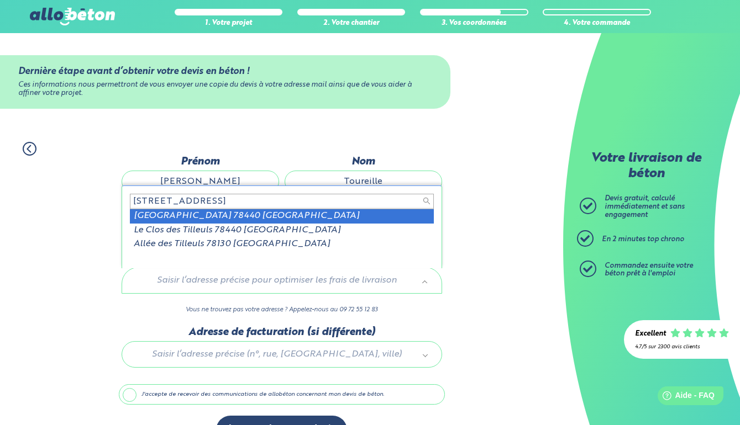
type input "[STREET_ADDRESS]"
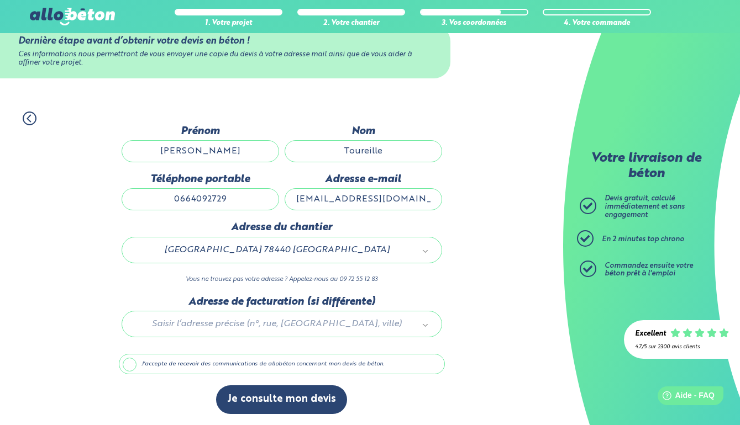
scroll to position [31, 0]
click at [135, 370] on label "J'accepte de recevoir des communications de allobéton concernant mon devis de b…" at bounding box center [282, 364] width 326 height 21
click at [0, 0] on input "J'accepte de recevoir des communications de allobéton concernant mon devis de b…" at bounding box center [0, 0] width 0 height 0
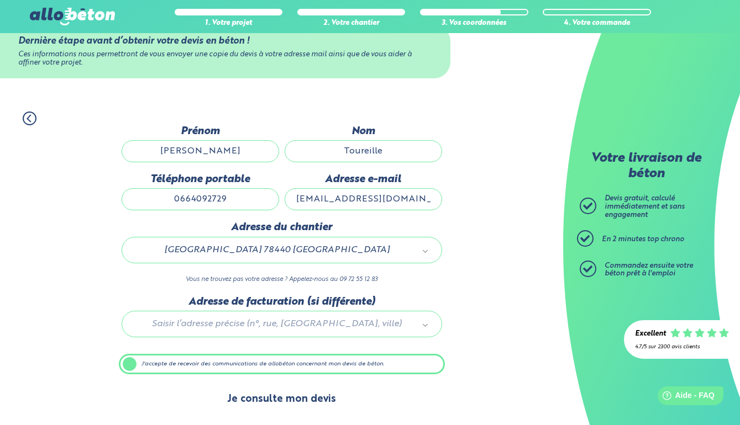
click at [279, 393] on button "Je consulte mon devis" at bounding box center [281, 400] width 131 height 28
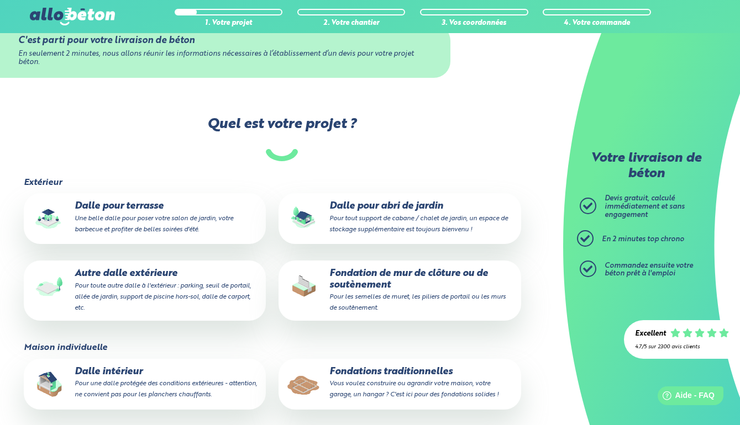
click at [152, 283] on small "Pour toute autre dalle à l'extérieur : parking, seuil de portail, allée de jard…" at bounding box center [163, 297] width 176 height 29
click at [0, 0] on input "Autre dalle extérieure Pour toute autre dalle à l'extérieur : parking, seuil de…" at bounding box center [0, 0] width 0 height 0
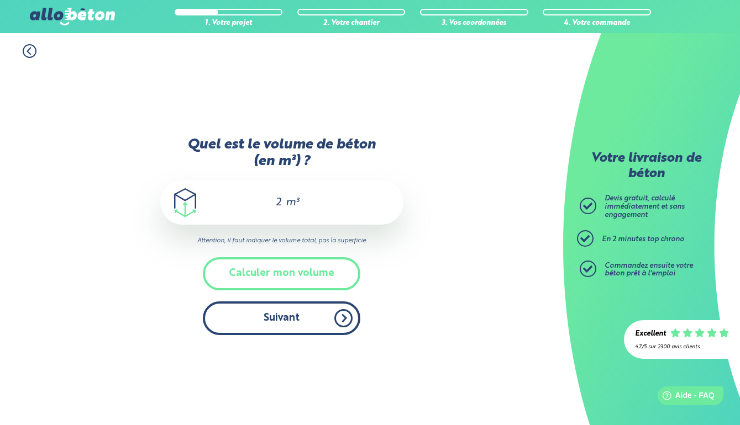
click at [292, 311] on button "Suivant" at bounding box center [281, 319] width 157 height 34
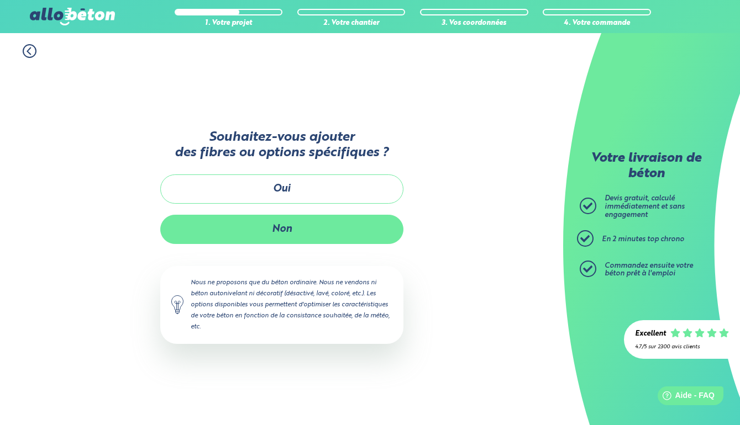
click at [273, 219] on button "Non" at bounding box center [281, 229] width 243 height 29
